Goal: Find specific page/section: Find specific page/section

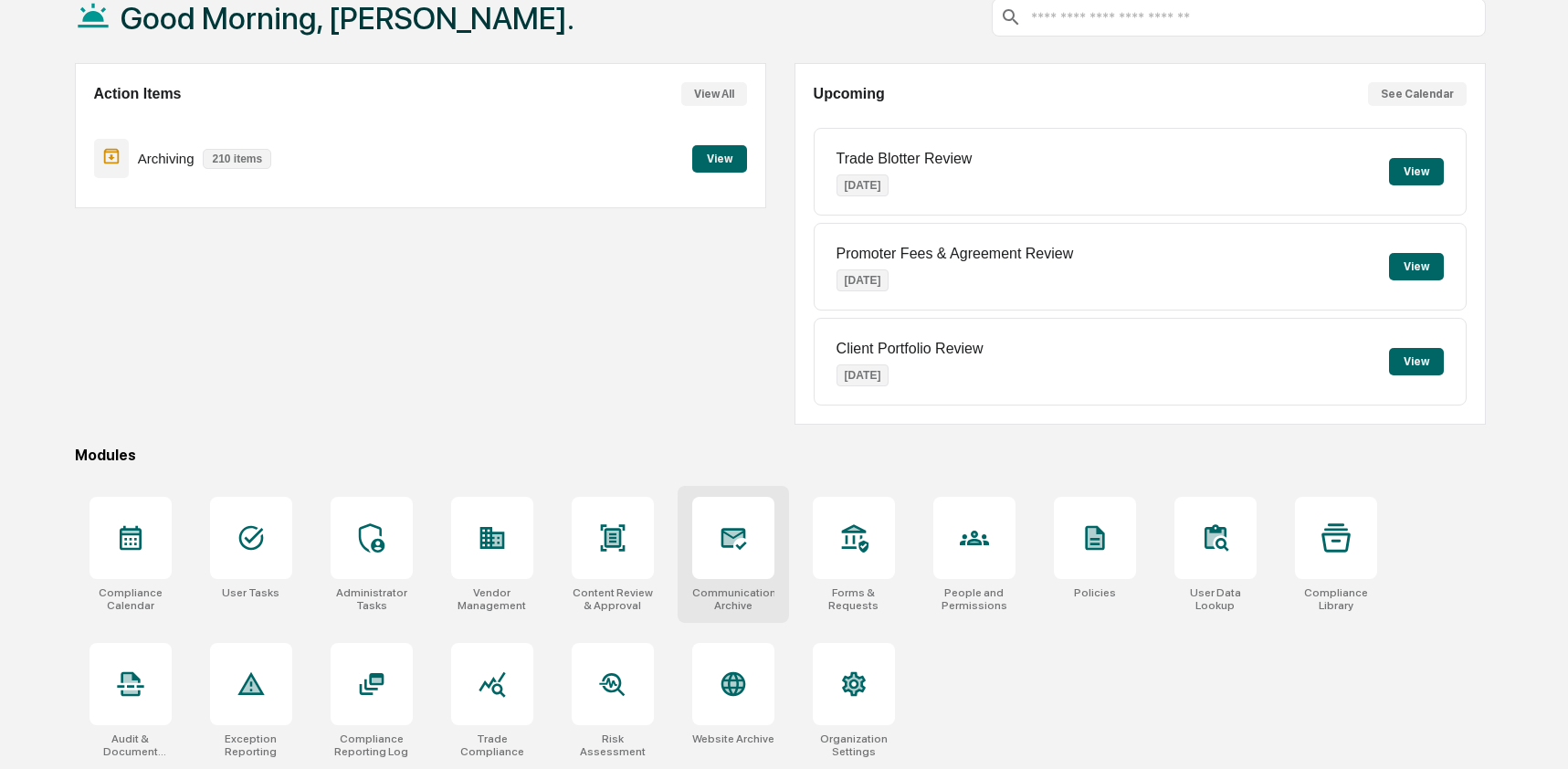
click at [746, 529] on icon at bounding box center [733, 538] width 30 height 30
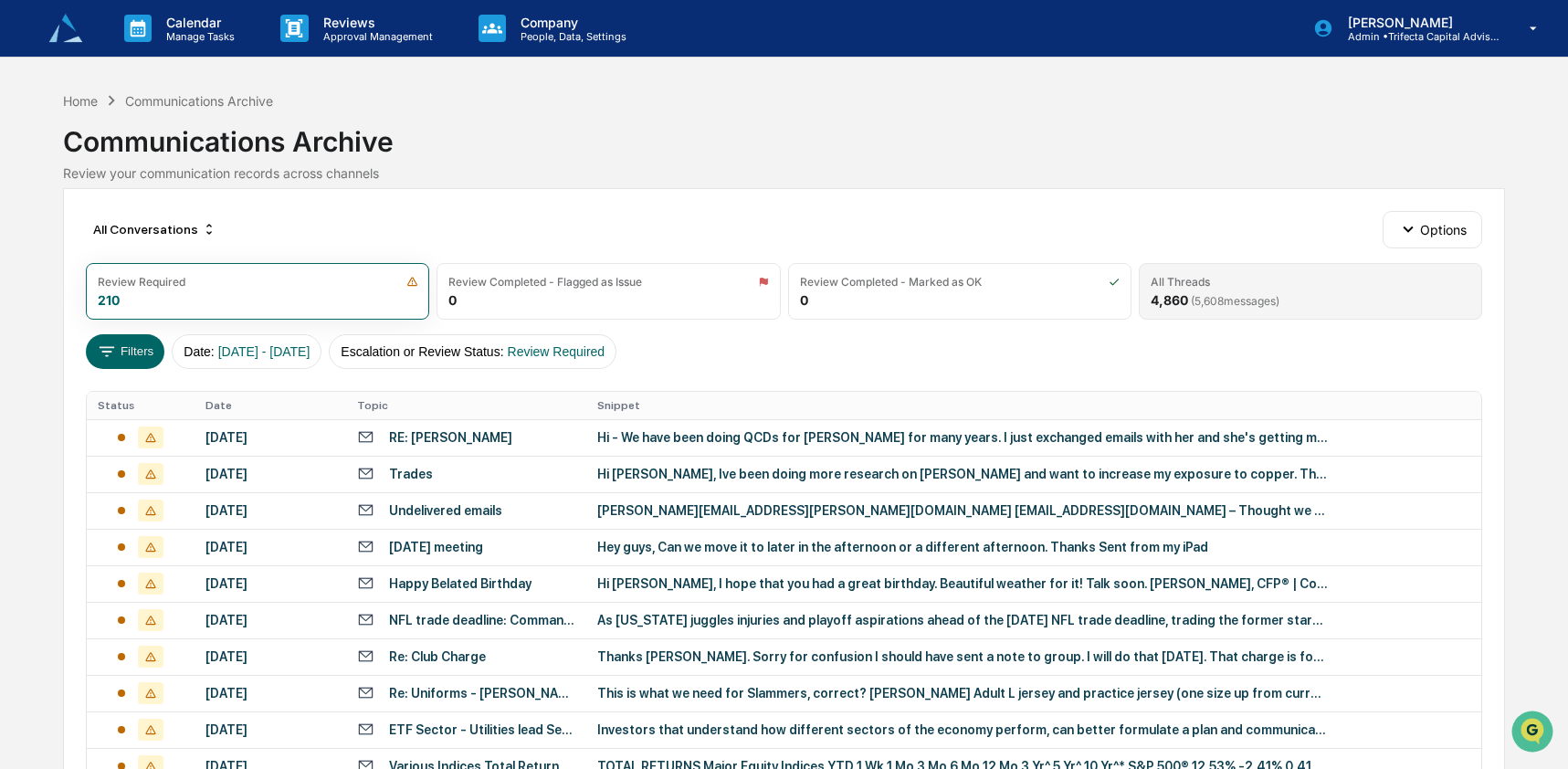
click at [1254, 288] on div "All Threads" at bounding box center [1311, 281] width 320 height 13
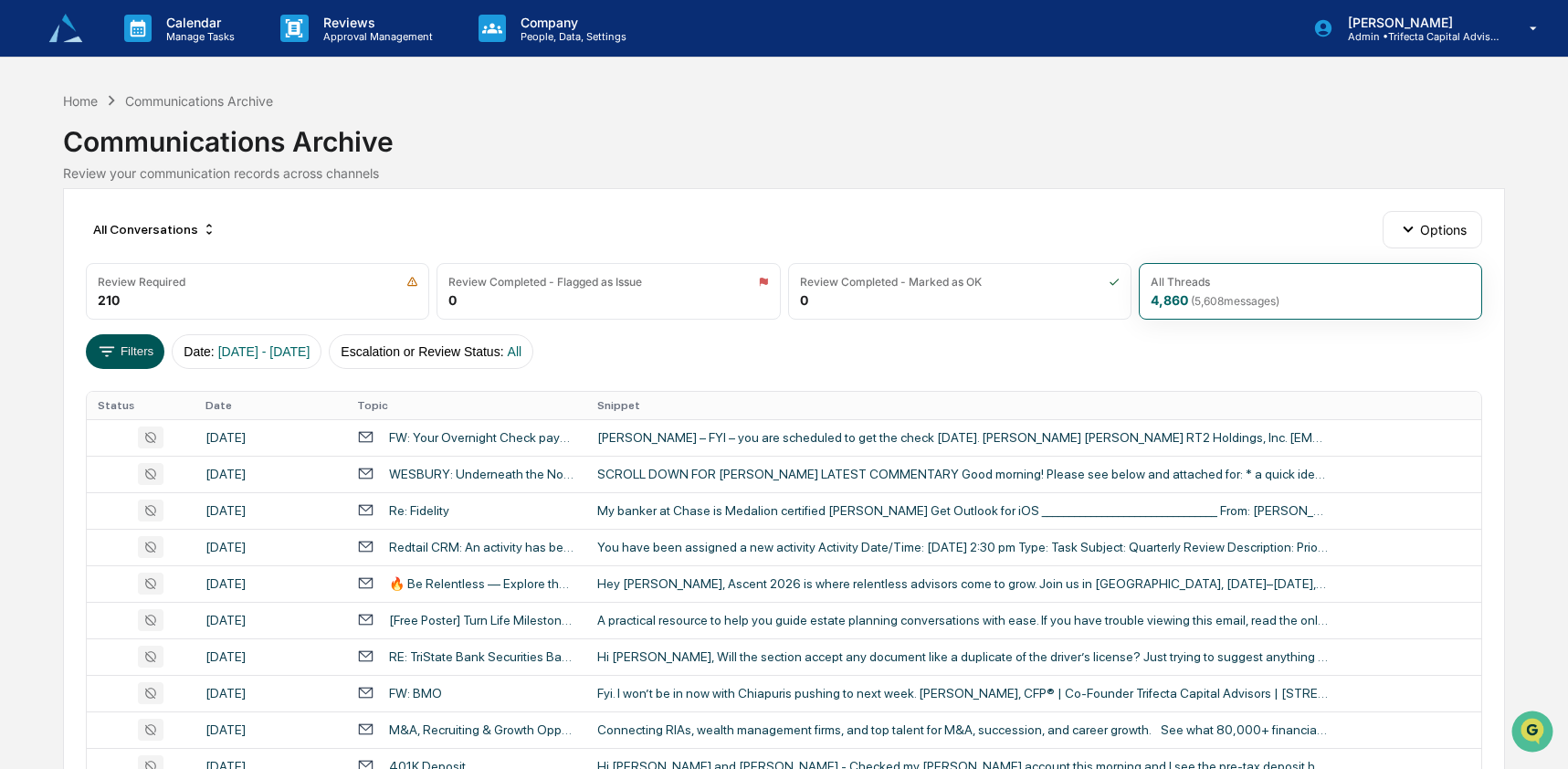
click at [126, 340] on button "Filters" at bounding box center [125, 351] width 79 height 34
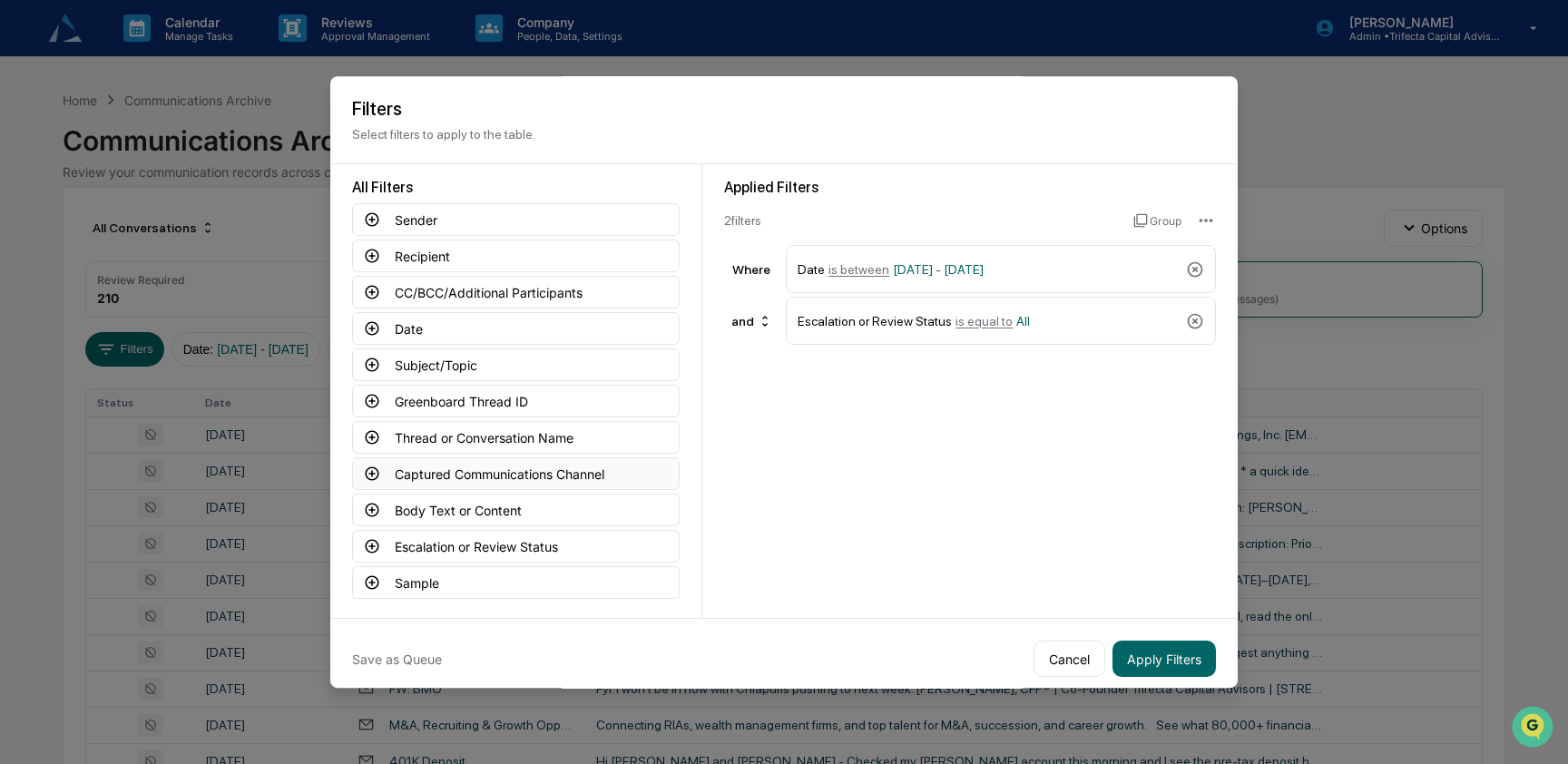
click at [497, 484] on button "Captured Communications Channel" at bounding box center [515, 473] width 328 height 32
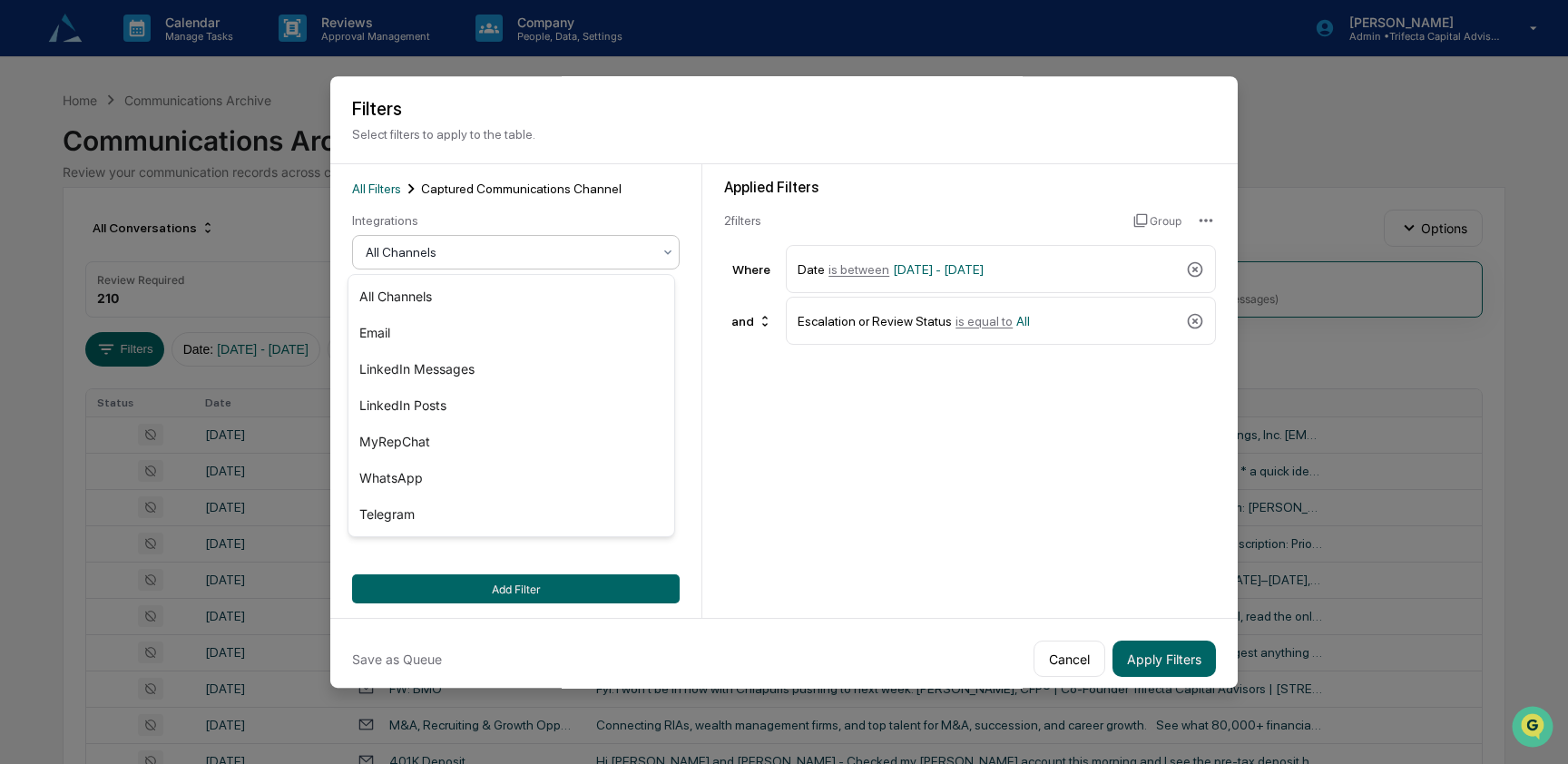
click at [460, 245] on div at bounding box center [508, 252] width 286 height 18
click at [455, 442] on div "MyRepChat" at bounding box center [511, 442] width 326 height 36
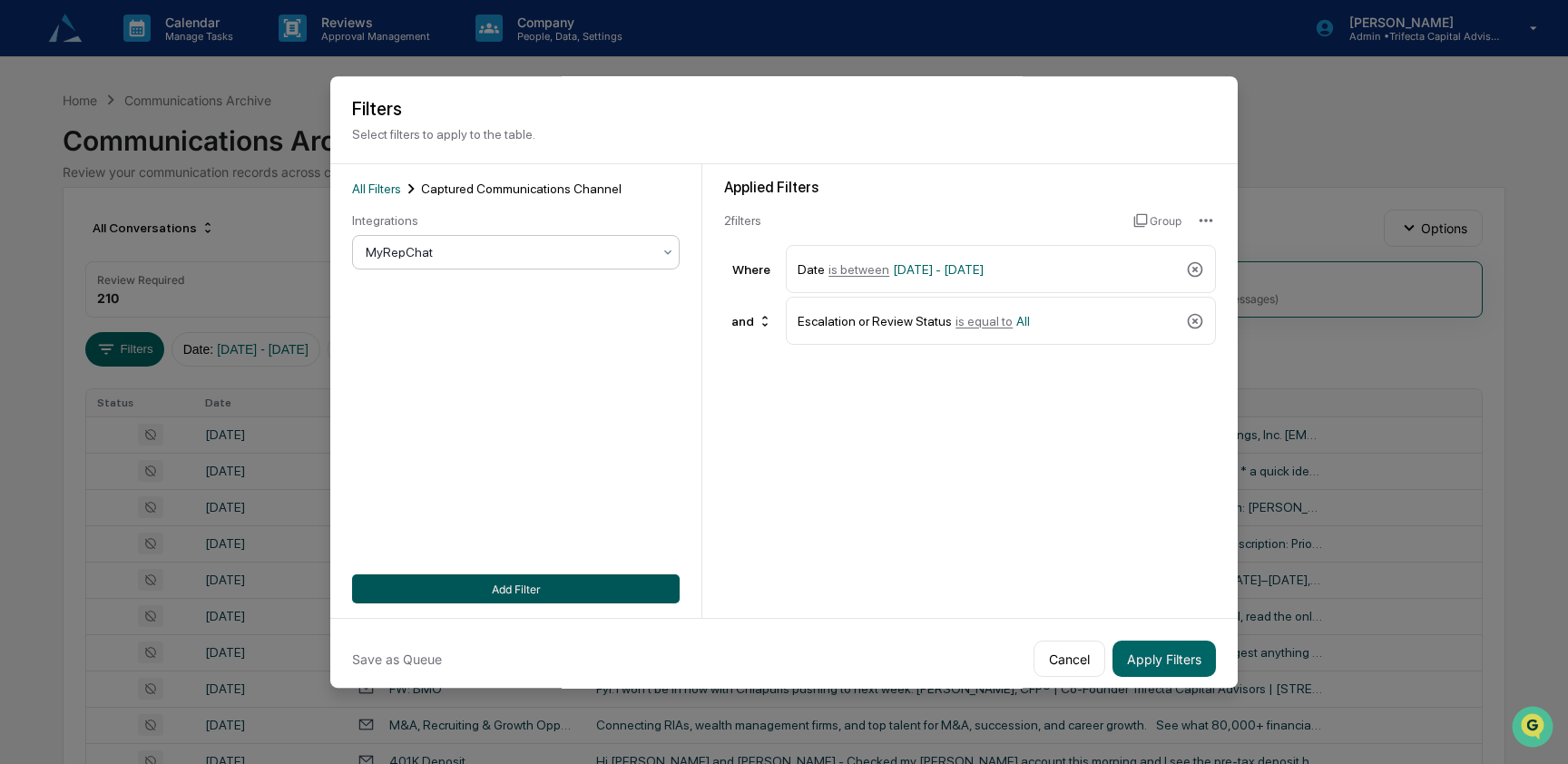
click at [484, 585] on button "Add Filter" at bounding box center [515, 588] width 328 height 29
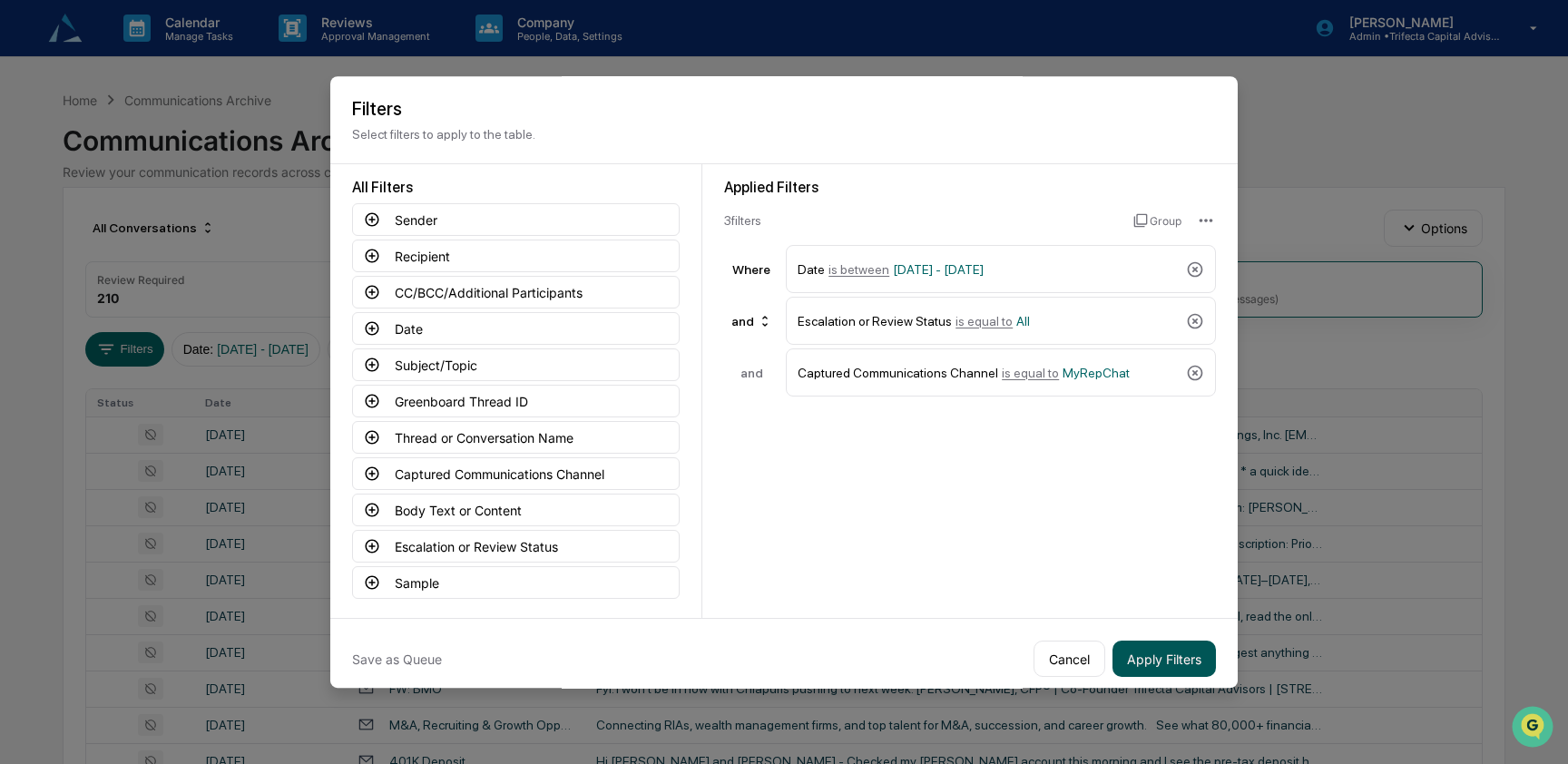
click at [1159, 652] on button "Apply Filters" at bounding box center [1164, 659] width 104 height 36
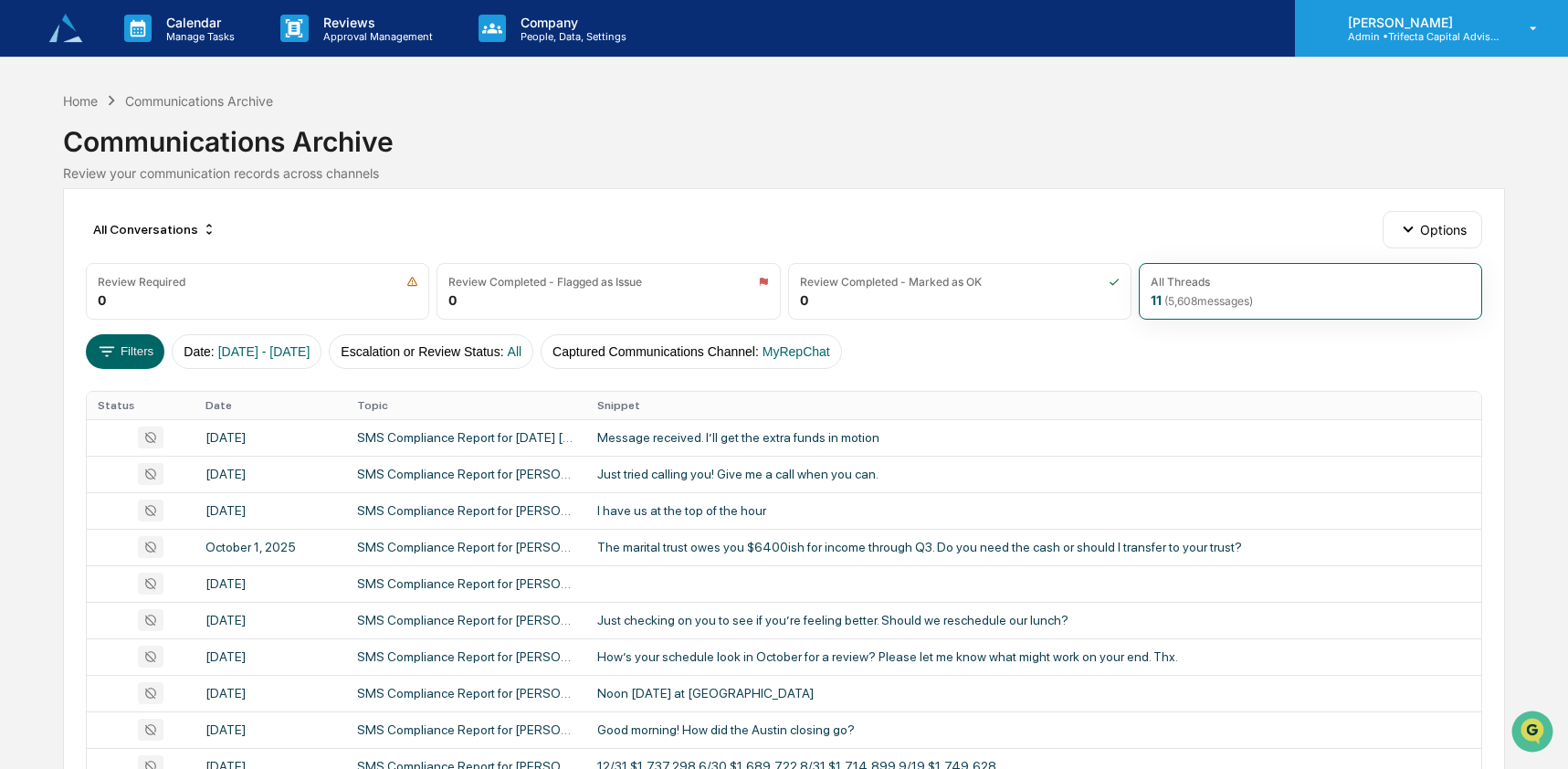
click at [1452, 22] on p "[PERSON_NAME]" at bounding box center [1419, 22] width 170 height 15
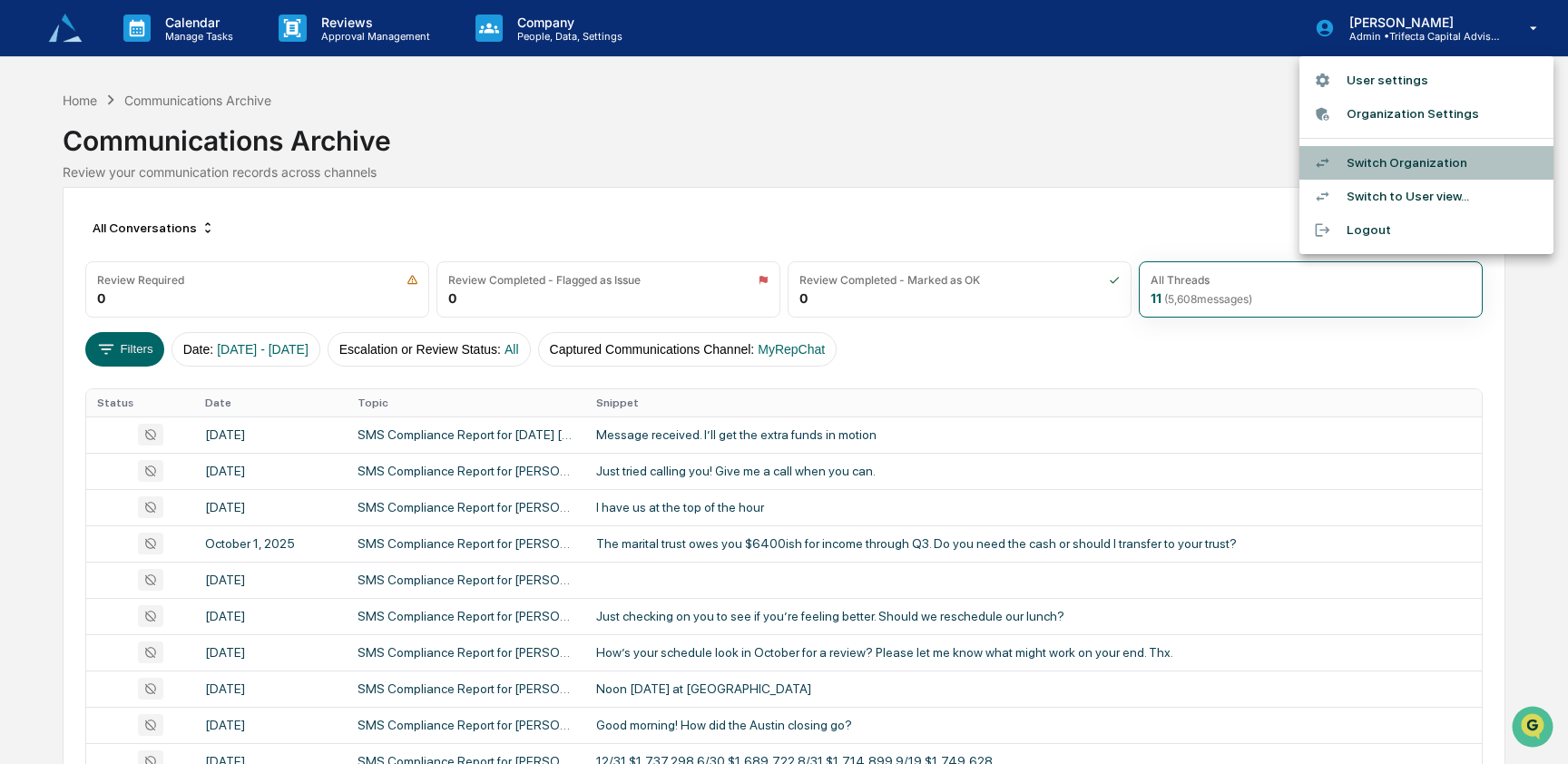
click at [1417, 151] on li "Switch Organization" at bounding box center [1425, 162] width 254 height 33
